Goal: Book appointment/travel/reservation

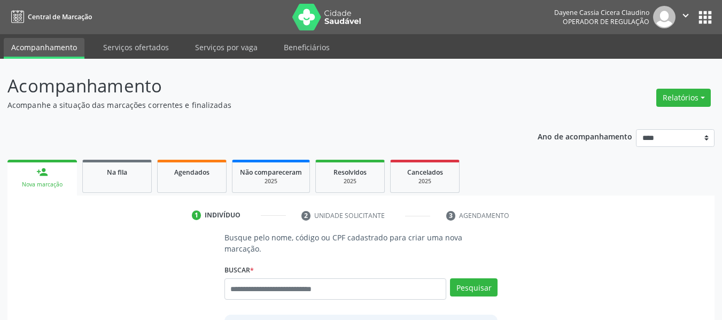
click at [241, 95] on p "Acompanhamento" at bounding box center [254, 86] width 495 height 27
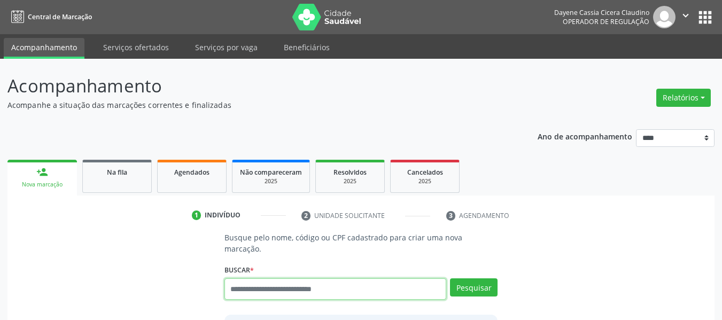
click at [254, 279] on input "text" at bounding box center [336, 289] width 222 height 21
paste input "**********"
type input "**********"
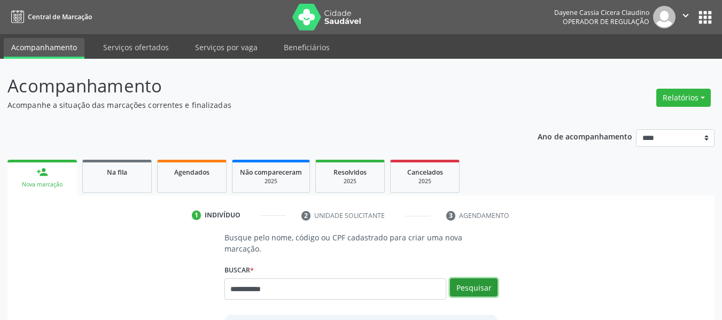
click at [486, 282] on button "Pesquisar" at bounding box center [474, 288] width 48 height 18
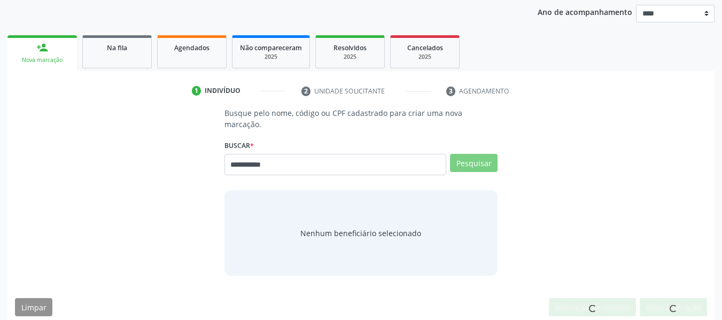
scroll to position [121, 0]
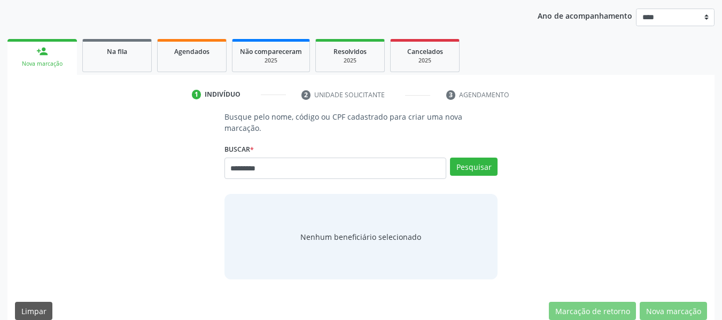
type input "*********"
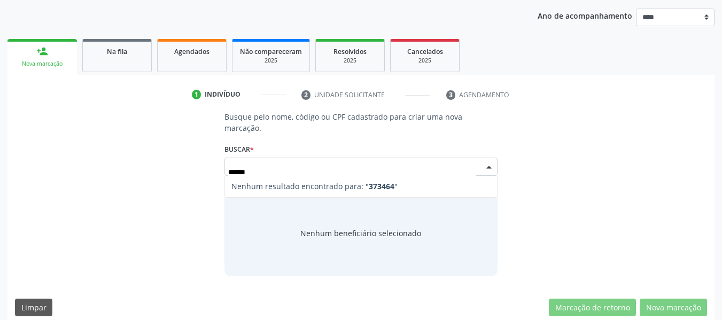
type input "*****"
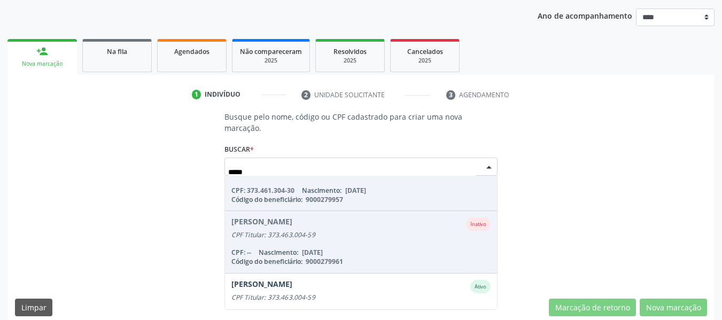
scroll to position [300, 0]
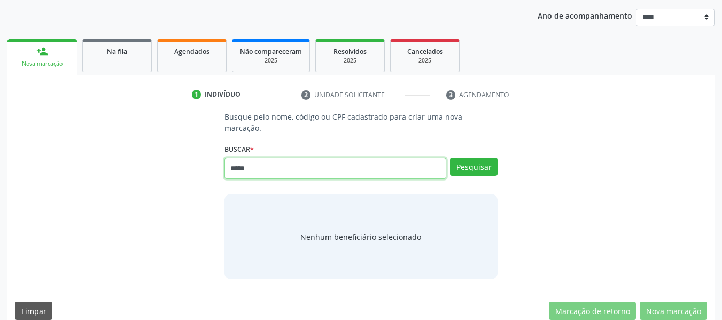
drag, startPoint x: 287, startPoint y: 152, endPoint x: 72, endPoint y: 155, distance: 215.5
click at [67, 155] on div "Busque pelo nome, código ou CPF cadastrado para criar uma nova marcação. [GEOGR…" at bounding box center [361, 195] width 692 height 168
paste input "******"
type input "**********"
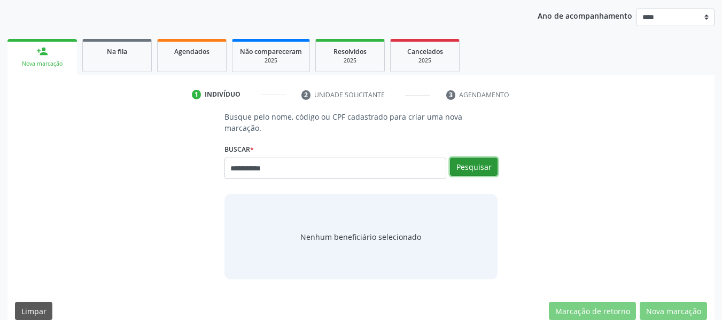
click at [479, 158] on button "Pesquisar" at bounding box center [474, 167] width 48 height 18
type input "**********"
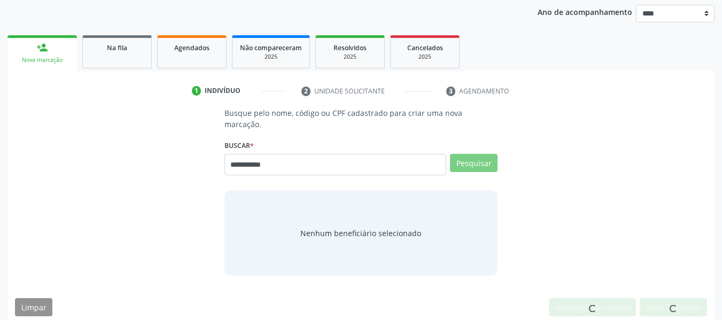
scroll to position [0, 0]
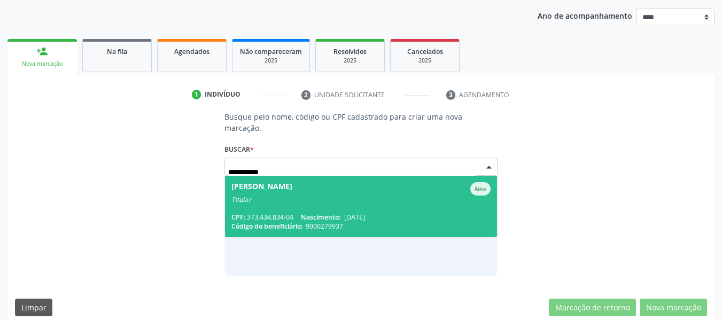
click at [350, 196] on div "Titular" at bounding box center [362, 200] width 260 height 9
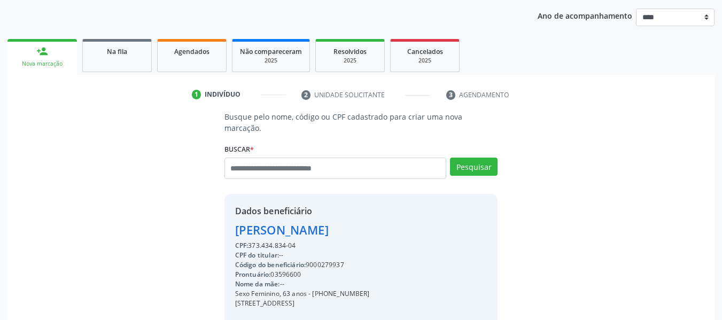
scroll to position [244, 0]
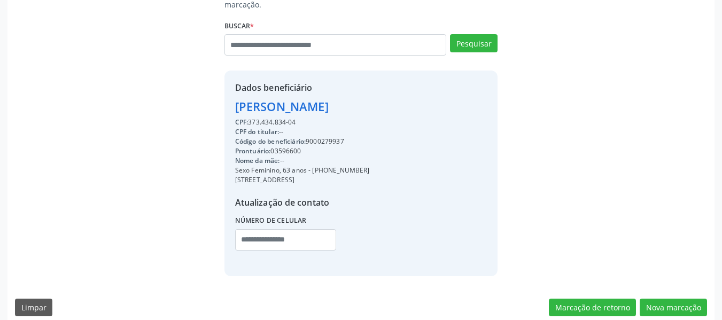
drag, startPoint x: 420, startPoint y: 96, endPoint x: 242, endPoint y: 90, distance: 178.2
click at [234, 92] on div "Dados beneficiário [PERSON_NAME] CPF: 373.434.834-04 CPF do titular: -- Código …" at bounding box center [362, 173] width 274 height 205
copy div "[PERSON_NAME]"
click at [251, 198] on div "Atualização de contato Número de celular" at bounding box center [302, 227] width 135 height 62
drag, startPoint x: 309, startPoint y: 158, endPoint x: 379, endPoint y: 165, distance: 69.9
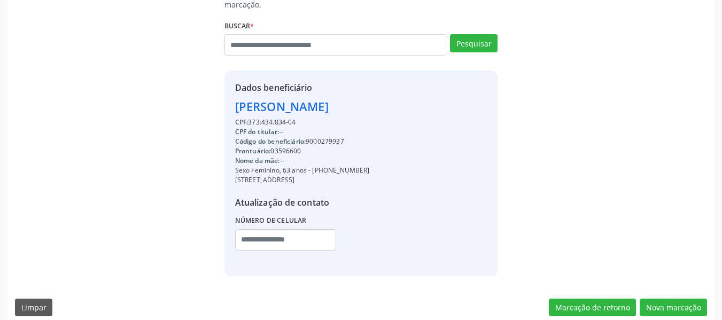
click at [370, 165] on div "CPF: 373.434.834-04 CPF do titular: -- Código do beneficiário: 9000279937 Pront…" at bounding box center [302, 188] width 135 height 141
click at [360, 166] on div "Sexo Feminino, 63 anos - [PHONE_NUMBER]" at bounding box center [302, 171] width 135 height 10
drag, startPoint x: 311, startPoint y: 157, endPoint x: 373, endPoint y: 156, distance: 61.5
click at [370, 166] on div "Sexo Feminino, 63 anos - [PHONE_NUMBER]" at bounding box center [302, 171] width 135 height 10
copy div "[PHONE_NUMBER]"
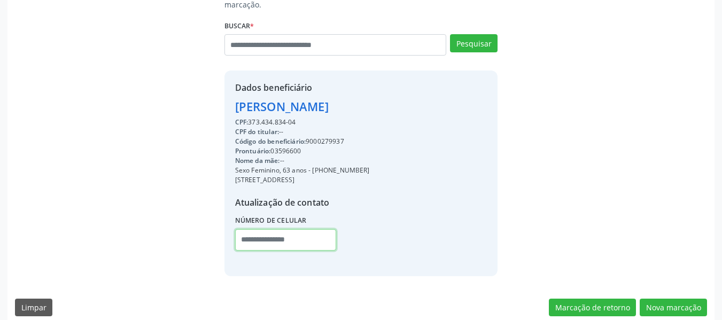
click at [249, 229] on input "text" at bounding box center [285, 239] width 101 height 21
paste input "**********"
type input "**********"
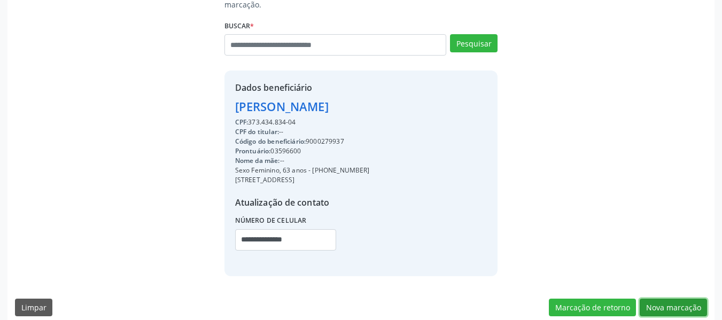
drag, startPoint x: 685, startPoint y: 298, endPoint x: 672, endPoint y: 284, distance: 18.9
click at [684, 299] on button "Nova marcação" at bounding box center [673, 308] width 67 height 18
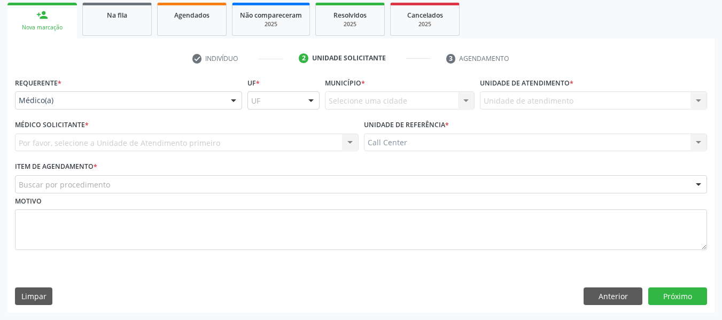
scroll to position [157, 0]
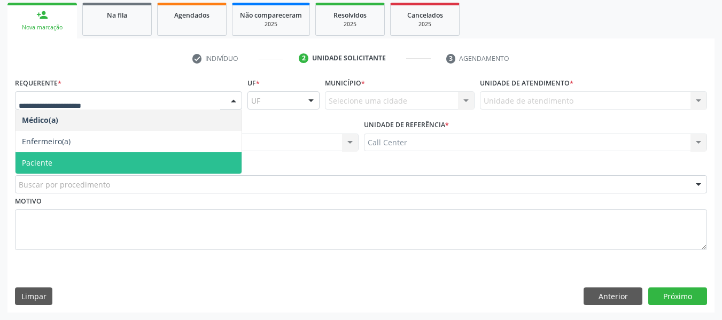
click at [121, 156] on span "Paciente" at bounding box center [129, 162] width 226 height 21
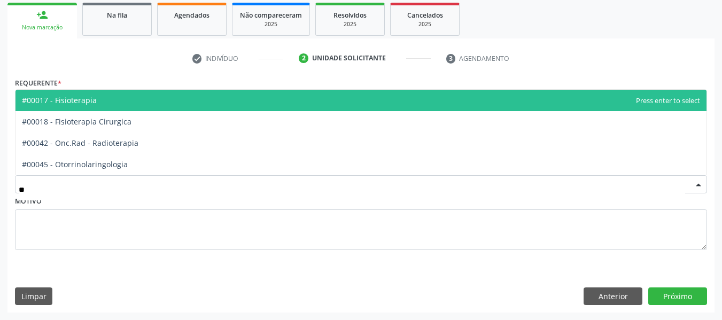
type input "***"
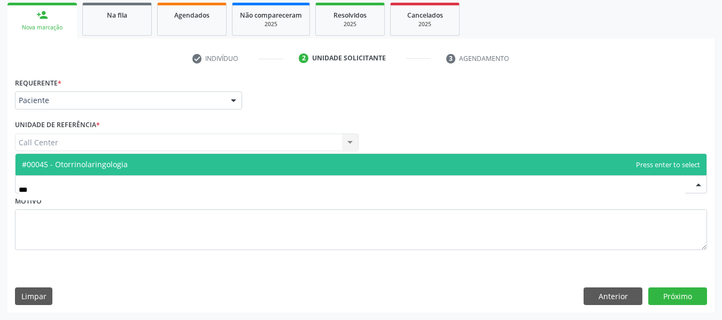
click at [99, 157] on span "#00045 - Otorrinolaringologia" at bounding box center [361, 164] width 691 height 21
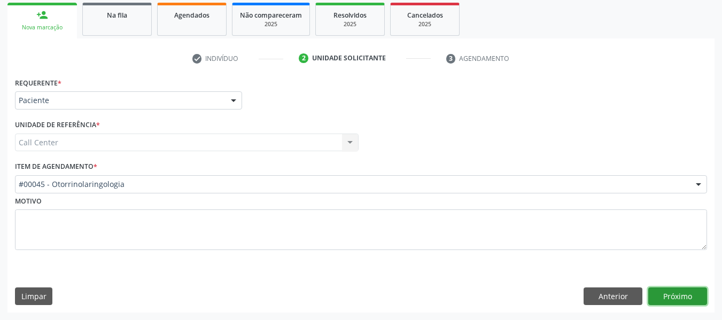
click at [686, 299] on button "Próximo" at bounding box center [678, 297] width 59 height 18
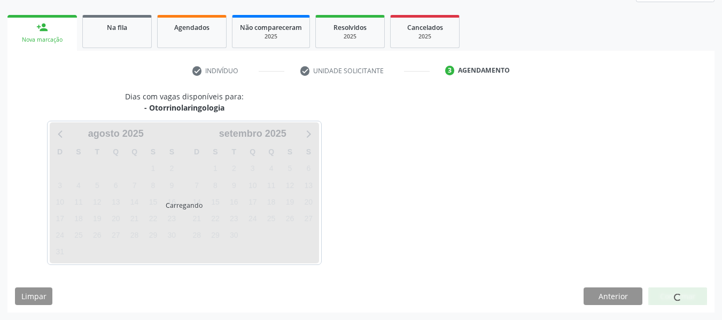
scroll to position [145, 0]
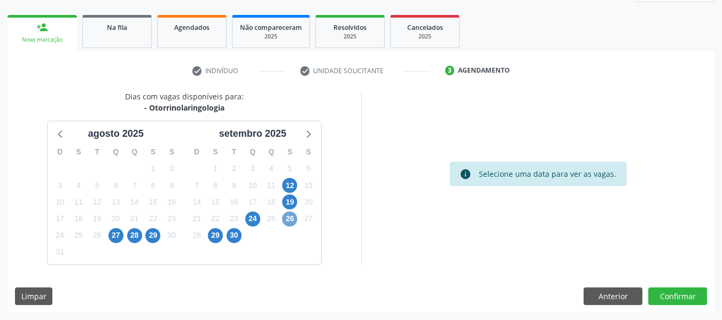
click at [287, 220] on span "26" at bounding box center [289, 219] width 15 height 15
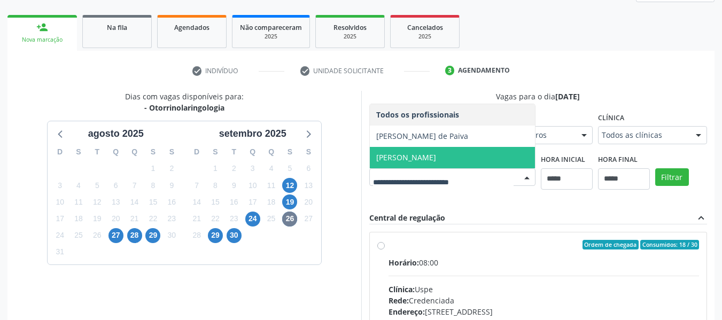
click at [436, 156] on span "[PERSON_NAME]" at bounding box center [406, 157] width 60 height 10
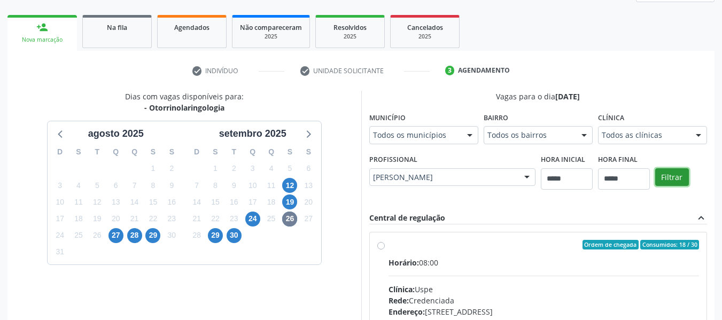
click at [673, 182] on button "Filtrar" at bounding box center [672, 177] width 34 height 18
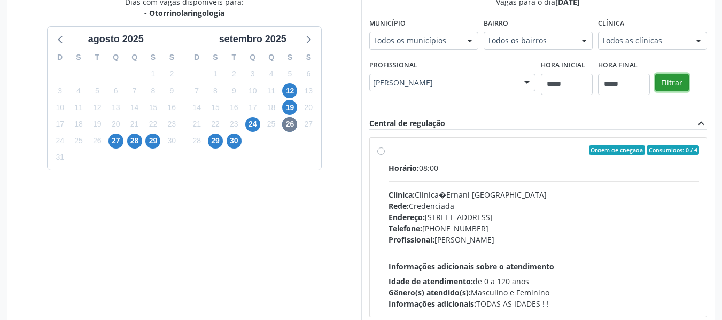
scroll to position [299, 0]
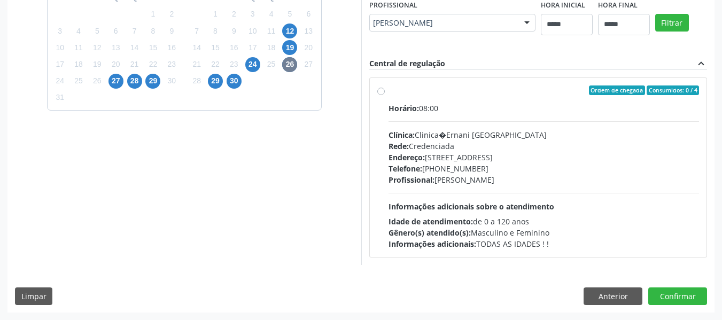
click at [501, 161] on div "Endereço: [STREET_ADDRESS]" at bounding box center [544, 157] width 311 height 11
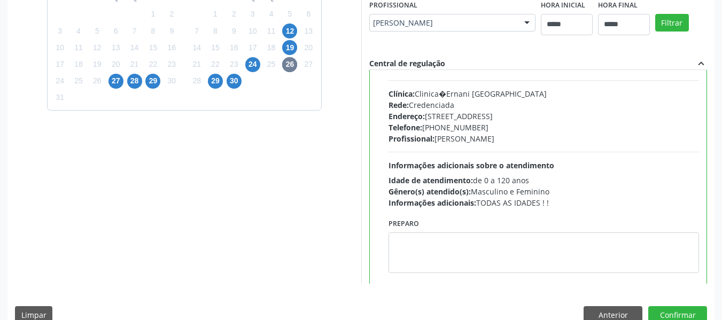
scroll to position [53, 0]
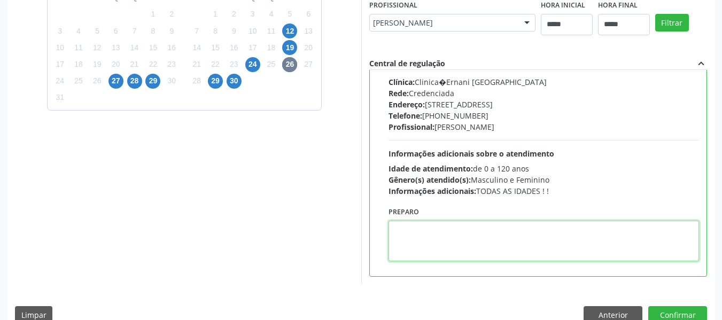
click at [450, 228] on textarea at bounding box center [544, 241] width 311 height 41
paste textarea "**********"
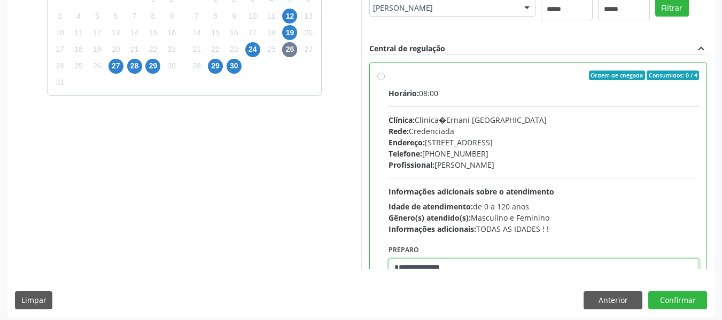
scroll to position [319, 0]
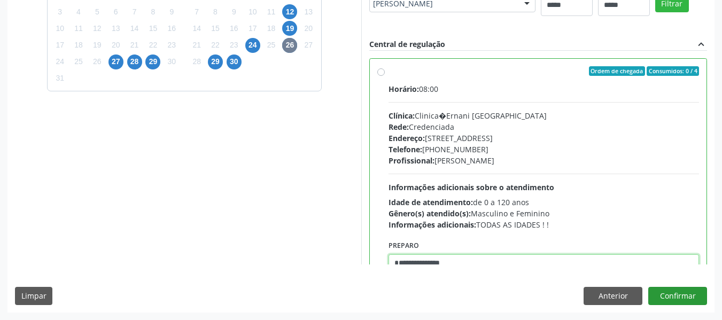
type textarea "**********"
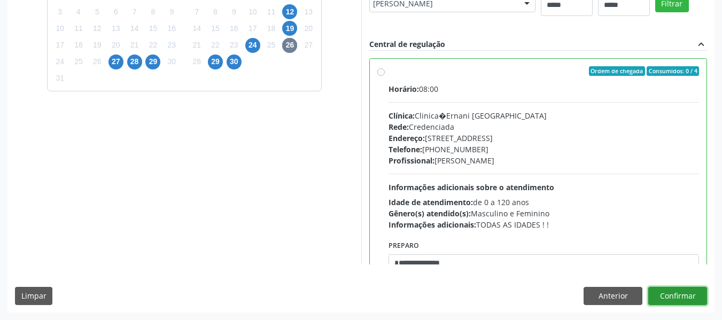
click at [676, 299] on button "Confirmar" at bounding box center [678, 296] width 59 height 18
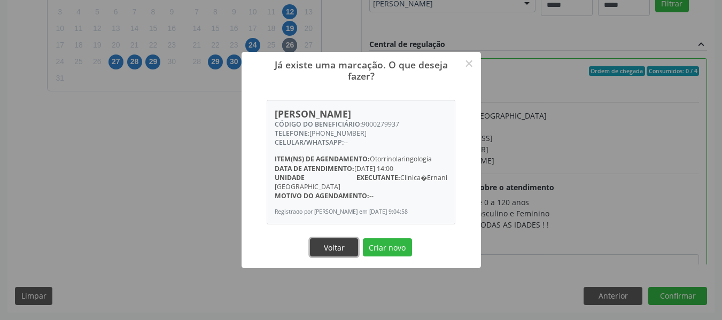
click at [333, 244] on button "Voltar" at bounding box center [334, 247] width 48 height 18
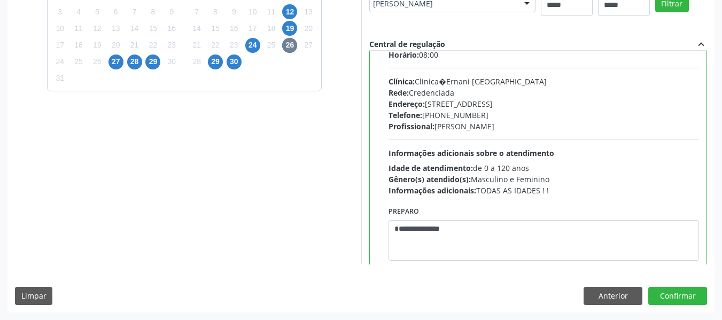
scroll to position [53, 0]
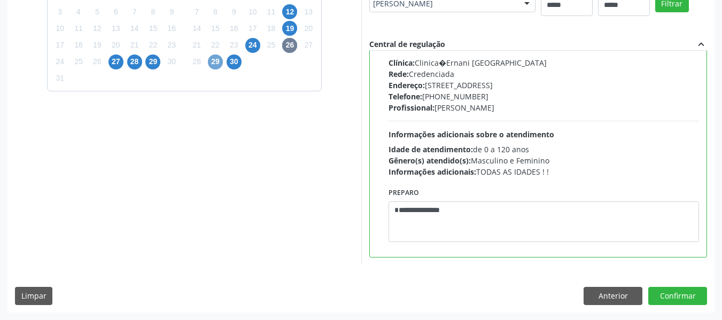
click at [218, 64] on span "29" at bounding box center [215, 62] width 15 height 15
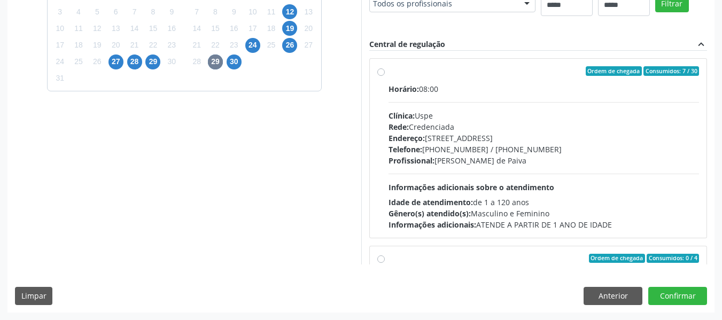
scroll to position [317, 0]
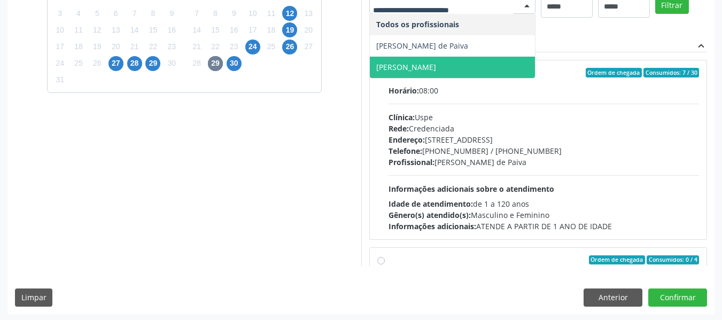
drag, startPoint x: 418, startPoint y: 63, endPoint x: 472, endPoint y: 45, distance: 56.8
click at [418, 62] on span "[PERSON_NAME]" at bounding box center [406, 67] width 60 height 10
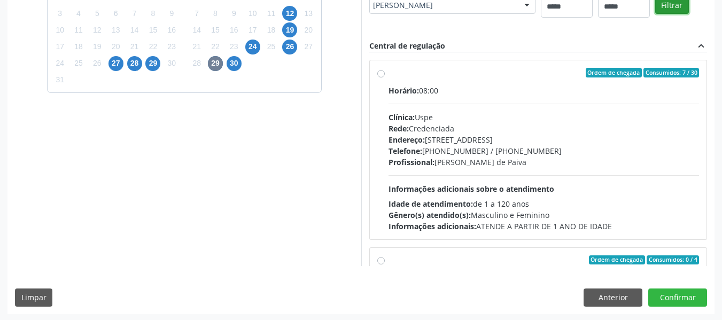
click at [681, 9] on button "Filtrar" at bounding box center [672, 5] width 34 height 18
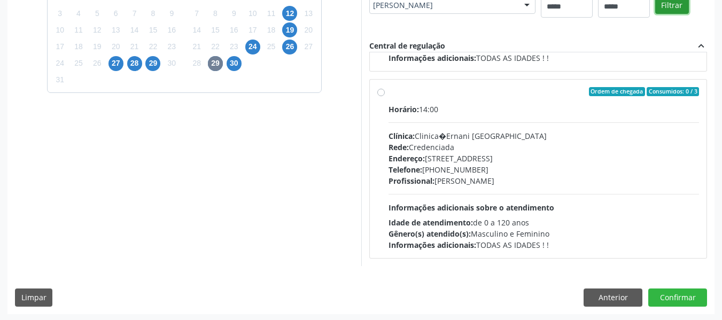
scroll to position [319, 0]
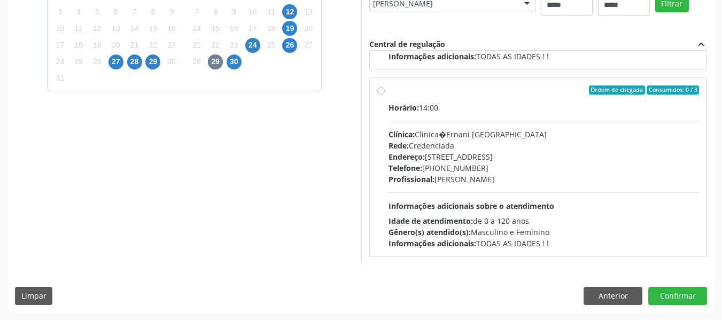
click at [514, 144] on div "Rede: Credenciada" at bounding box center [544, 145] width 311 height 11
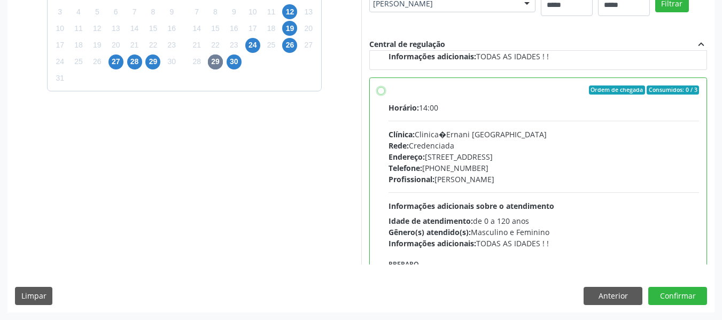
scroll to position [241, 0]
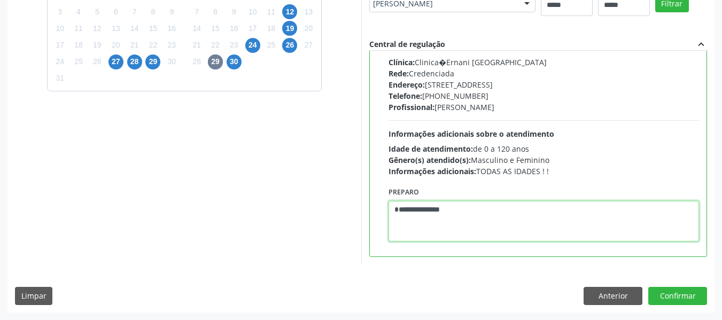
drag, startPoint x: 485, startPoint y: 213, endPoint x: 323, endPoint y: 210, distance: 162.6
click at [322, 211] on div "Dias com vagas disponíveis para: - Otorrinolaringologia [DATE] D S T Q Q S S 27…" at bounding box center [360, 91] width 707 height 348
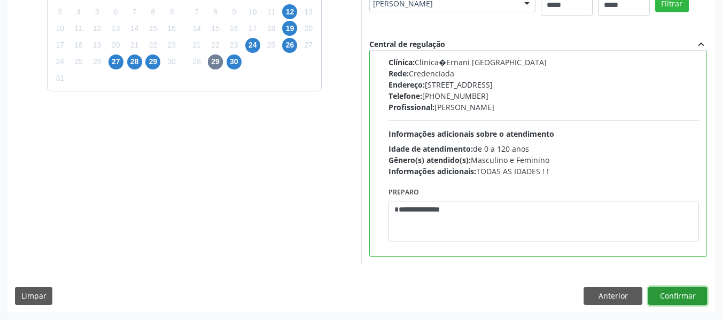
click at [688, 297] on button "Confirmar" at bounding box center [678, 296] width 59 height 18
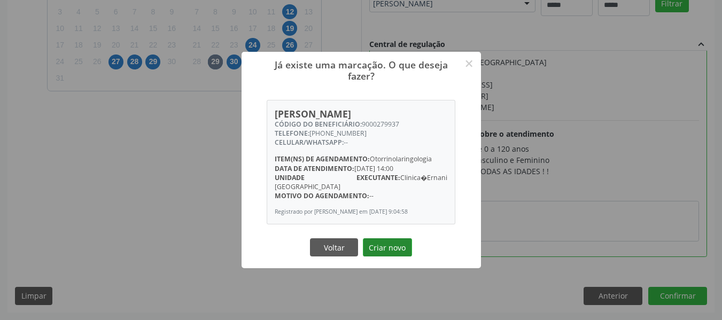
click at [399, 242] on button "Criar novo" at bounding box center [387, 247] width 49 height 18
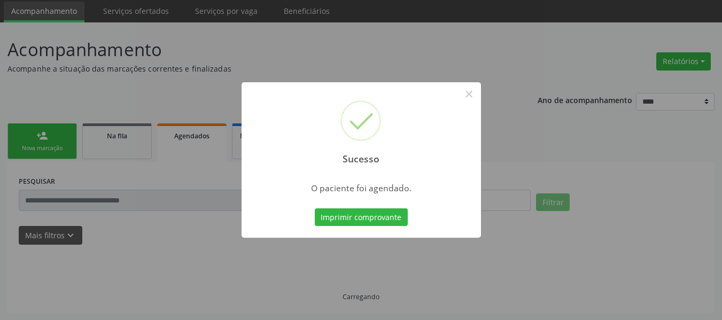
scroll to position [36, 0]
click at [389, 216] on button "Imprimir comprovante" at bounding box center [361, 218] width 93 height 18
